Goal: Information Seeking & Learning: Learn about a topic

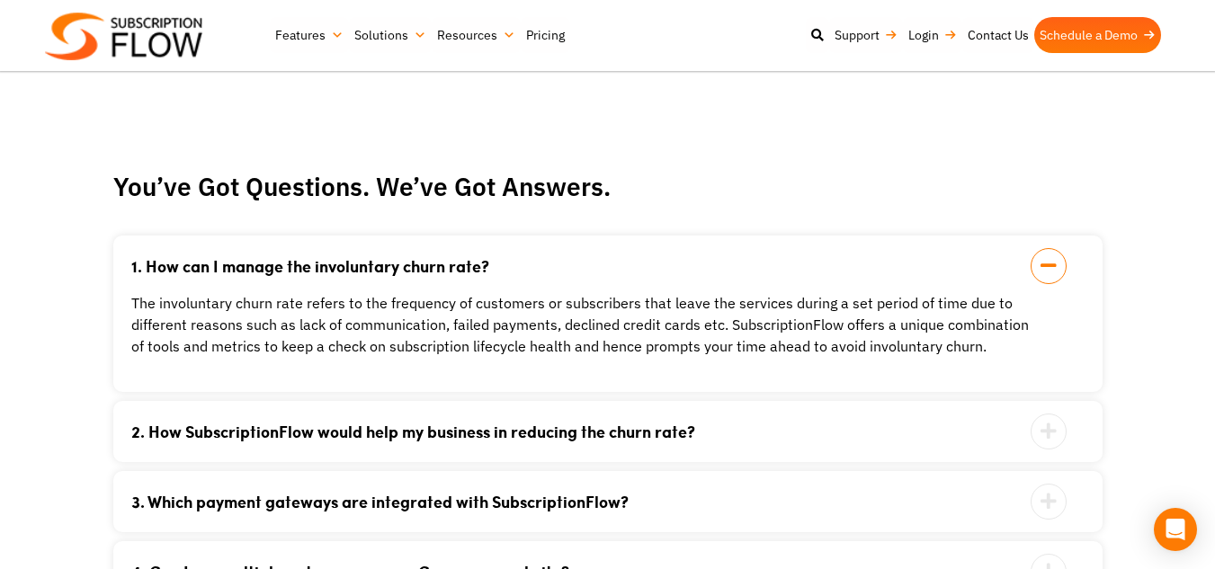
scroll to position [2861, 0]
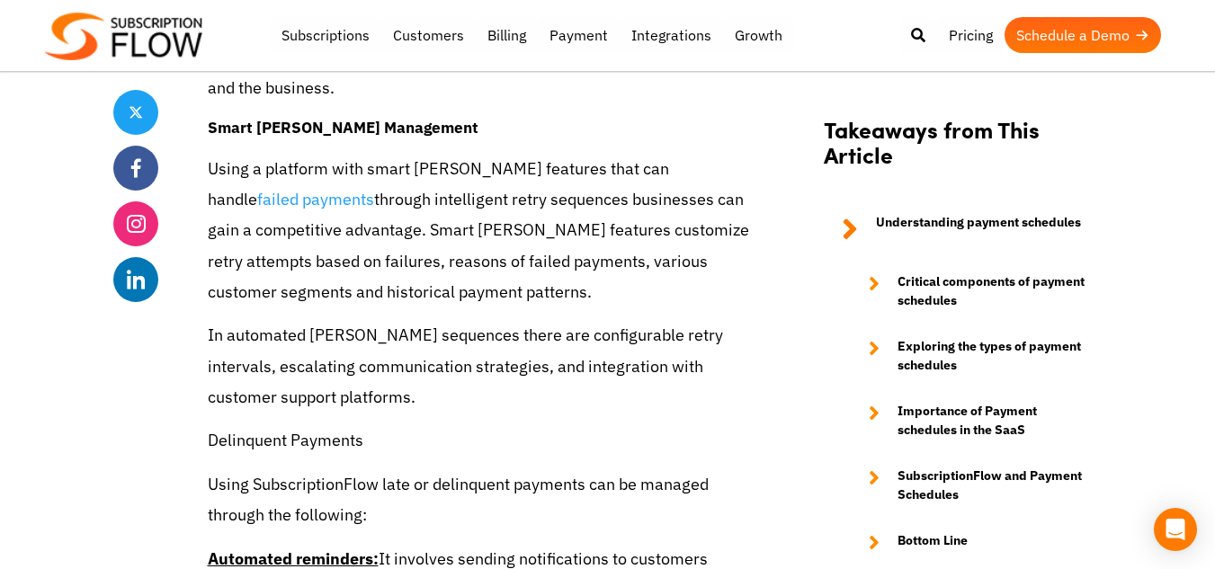
scroll to position [7031, 0]
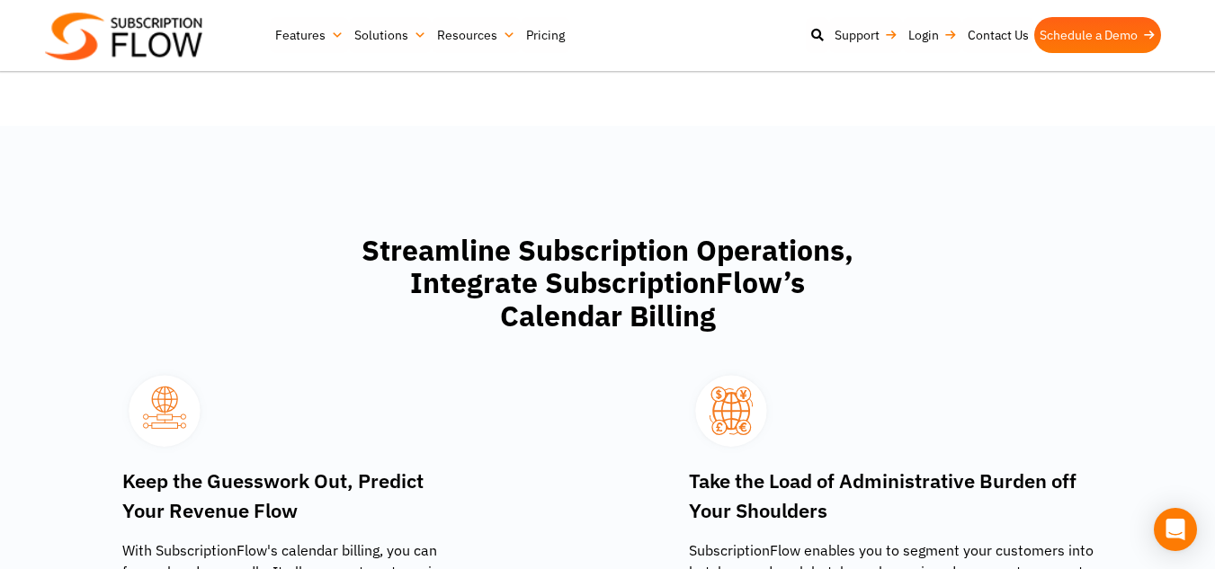
scroll to position [2108, 0]
